Goal: Task Accomplishment & Management: Manage account settings

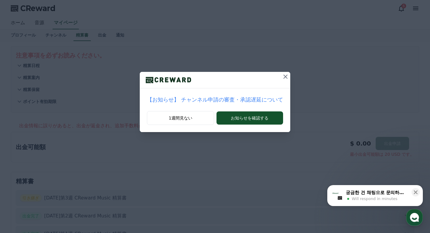
click at [282, 78] on icon at bounding box center [285, 76] width 7 height 7
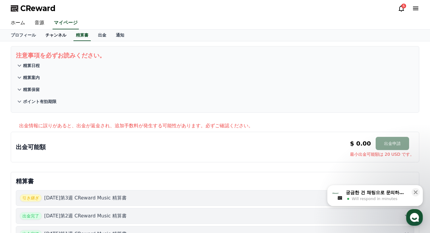
click at [57, 35] on link "チャンネル" at bounding box center [56, 35] width 30 height 11
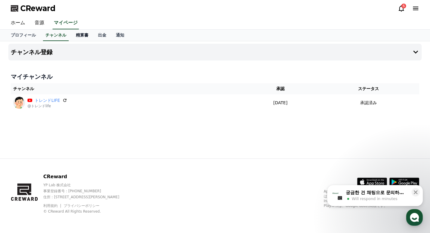
click at [78, 35] on link "精算書" at bounding box center [82, 35] width 22 height 11
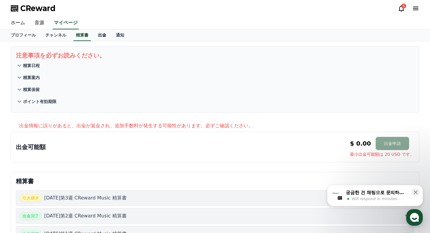
click at [103, 38] on link "出金" at bounding box center [102, 35] width 18 height 11
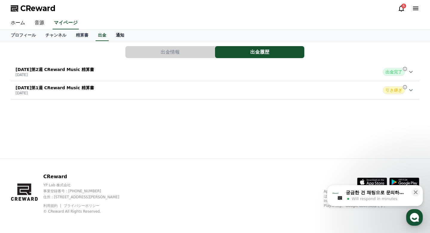
click at [119, 34] on link "通知" at bounding box center [120, 35] width 18 height 11
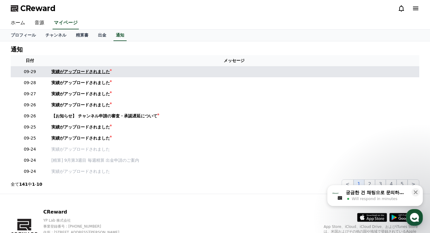
click at [69, 71] on div "実績がアップロードされました" at bounding box center [80, 71] width 59 height 6
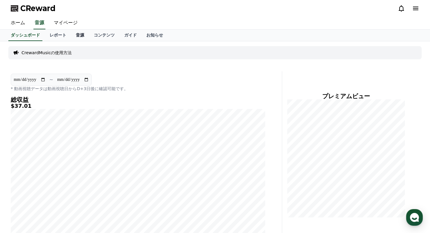
click at [83, 31] on link "音源" at bounding box center [80, 35] width 18 height 11
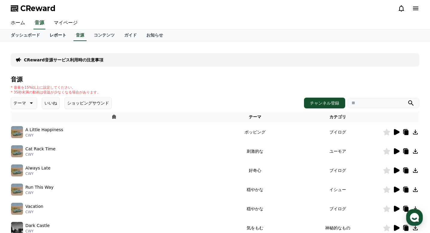
click at [62, 31] on link "レポート" at bounding box center [58, 35] width 26 height 11
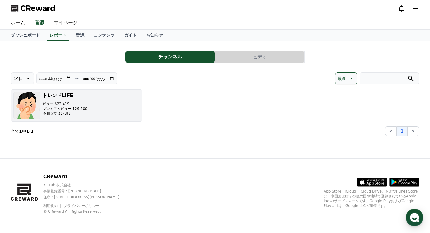
click at [74, 115] on p "予測収益 $24.93" at bounding box center [65, 113] width 45 height 5
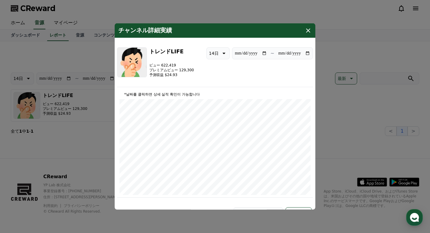
click at [221, 51] on icon "modal" at bounding box center [223, 53] width 7 height 7
click at [221, 81] on div "最新 7日 14日 30日 90日" at bounding box center [218, 99] width 23 height 75
click at [215, 83] on button "7日" at bounding box center [213, 83] width 12 height 13
type input "**********"
click at [308, 33] on icon "modal" at bounding box center [308, 30] width 7 height 7
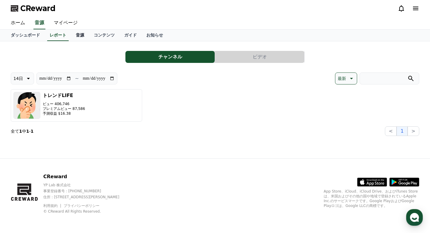
click at [82, 36] on link "音源" at bounding box center [80, 35] width 18 height 11
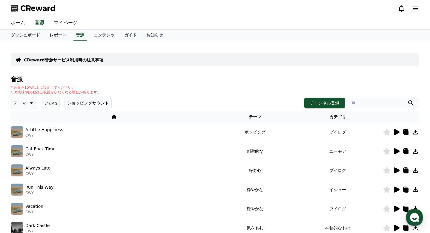
click at [55, 36] on link "レポート" at bounding box center [58, 35] width 26 height 11
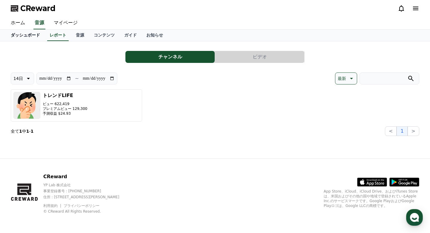
click at [30, 33] on link "ダッシュボード" at bounding box center [25, 35] width 39 height 11
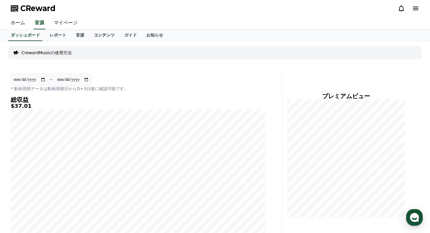
click at [115, 33] on link "コンテンツ" at bounding box center [104, 35] width 30 height 11
click at [134, 36] on link "ガイド" at bounding box center [131, 35] width 22 height 11
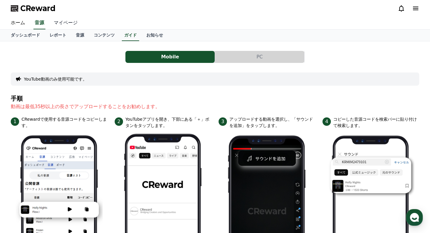
click at [67, 24] on link "マイページ" at bounding box center [65, 23] width 33 height 13
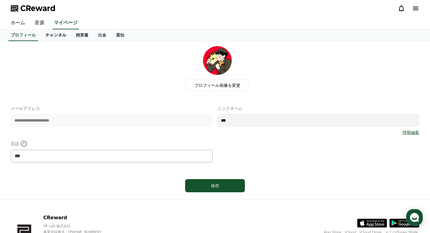
click at [50, 38] on link "チャンネル" at bounding box center [56, 35] width 30 height 11
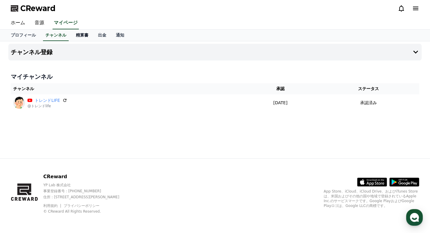
click at [81, 36] on link "精算書" at bounding box center [82, 35] width 22 height 11
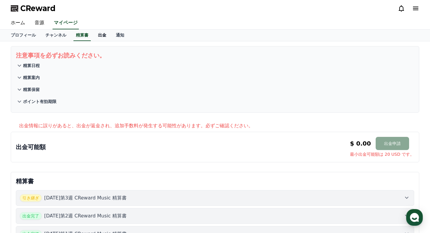
click at [94, 37] on link "出金" at bounding box center [102, 35] width 18 height 11
